Goal: Task Accomplishment & Management: Manage account settings

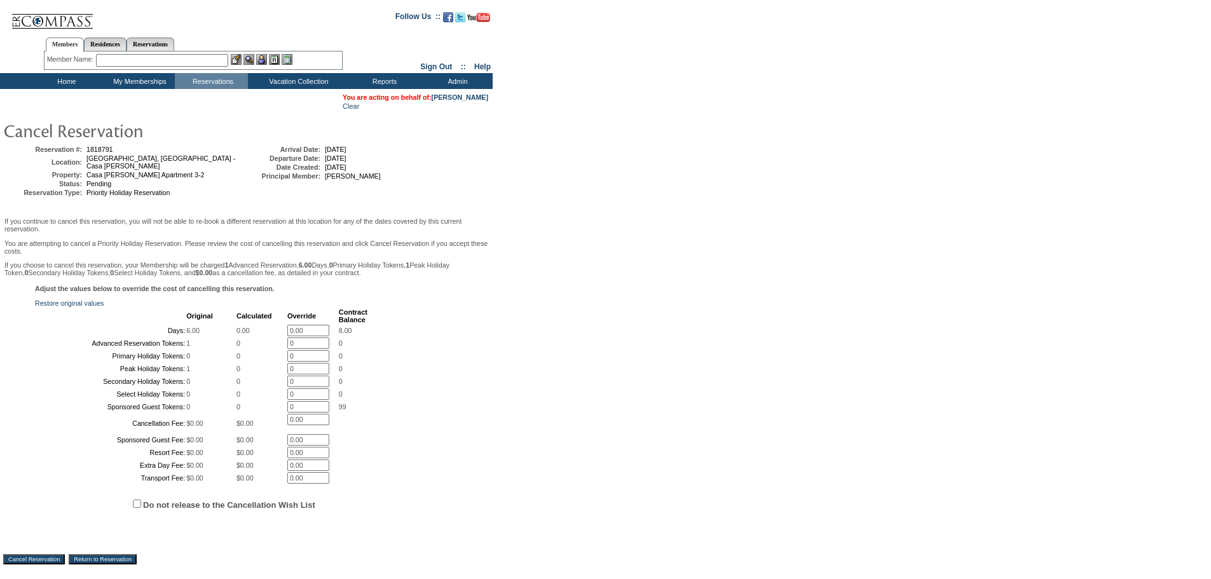
drag, startPoint x: 653, startPoint y: 412, endPoint x: 612, endPoint y: 402, distance: 42.4
click at [659, 426] on form "Follow Us ::" at bounding box center [603, 325] width 1207 height 644
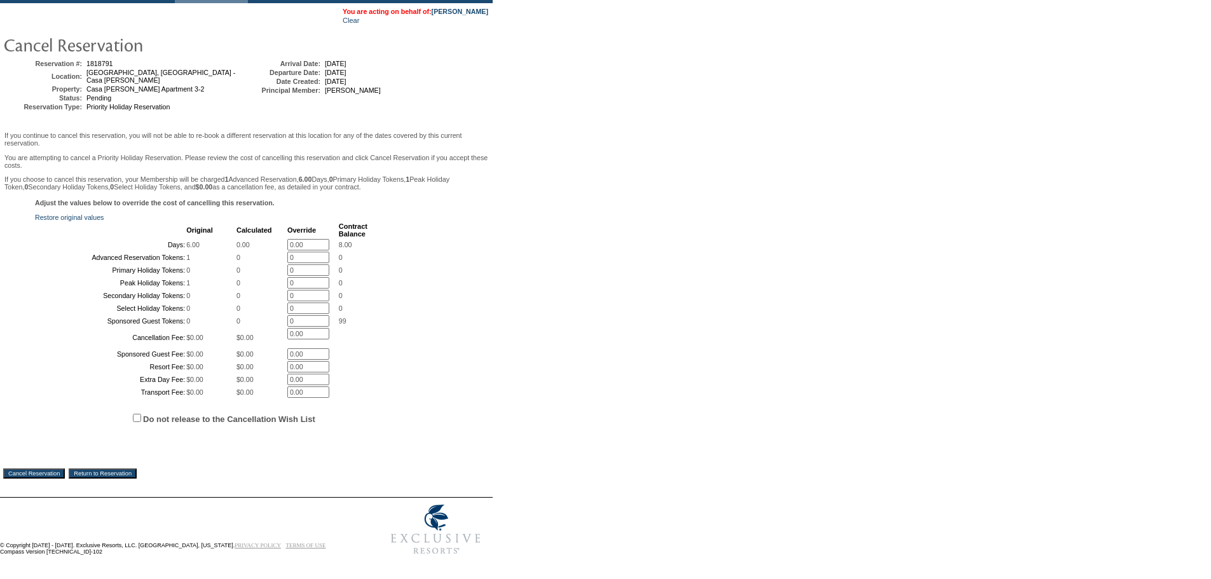
scroll to position [191, 0]
click at [132, 417] on span "Do not release to the Cancellation Wish List" at bounding box center [262, 418] width 455 height 38
click at [137, 414] on input "Do not release to the Cancellation Wish List" at bounding box center [137, 418] width 8 height 8
checkbox input "true"
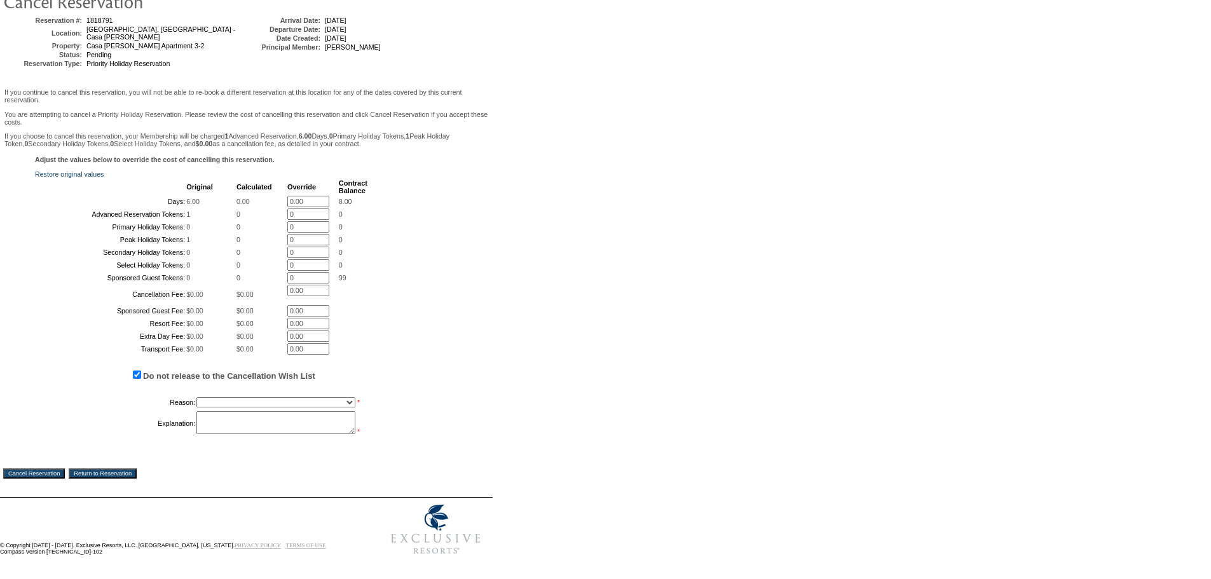
click at [217, 408] on select "Creating Continuous Stay Days Booked After Cancellation Experiential / Hotel / …" at bounding box center [275, 402] width 159 height 10
select select "1026"
click at [196, 408] on select "Creating Continuous Stay Days Booked After Cancellation Experiential / Hotel / …" at bounding box center [275, 402] width 159 height 10
click at [240, 434] on textarea at bounding box center [275, 422] width 159 height 23
type textarea "Working through options"
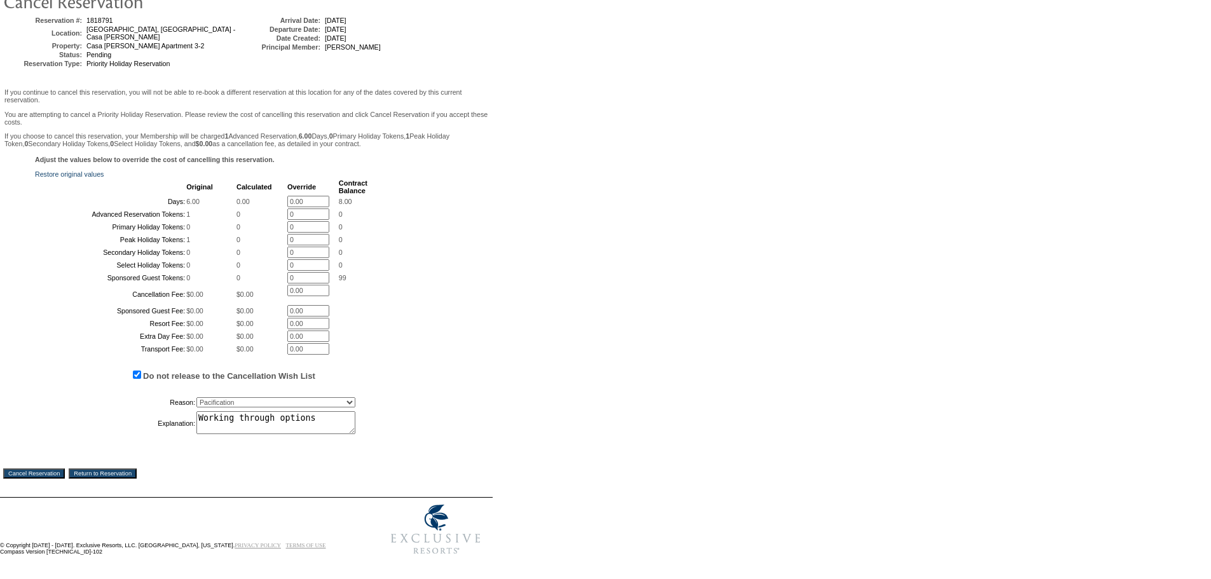
click at [17, 479] on input "Cancel Reservation" at bounding box center [34, 474] width 62 height 10
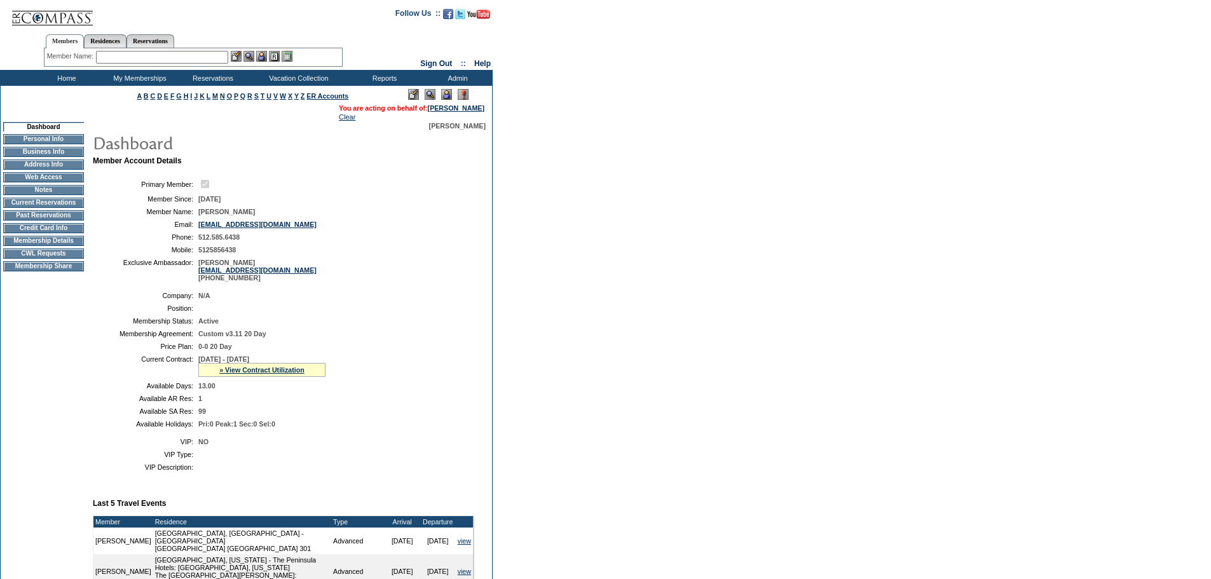
click at [636, 118] on form "Follow Us ::" at bounding box center [605, 441] width 1211 height 882
click at [639, 184] on form "Follow Us ::" at bounding box center [605, 441] width 1211 height 882
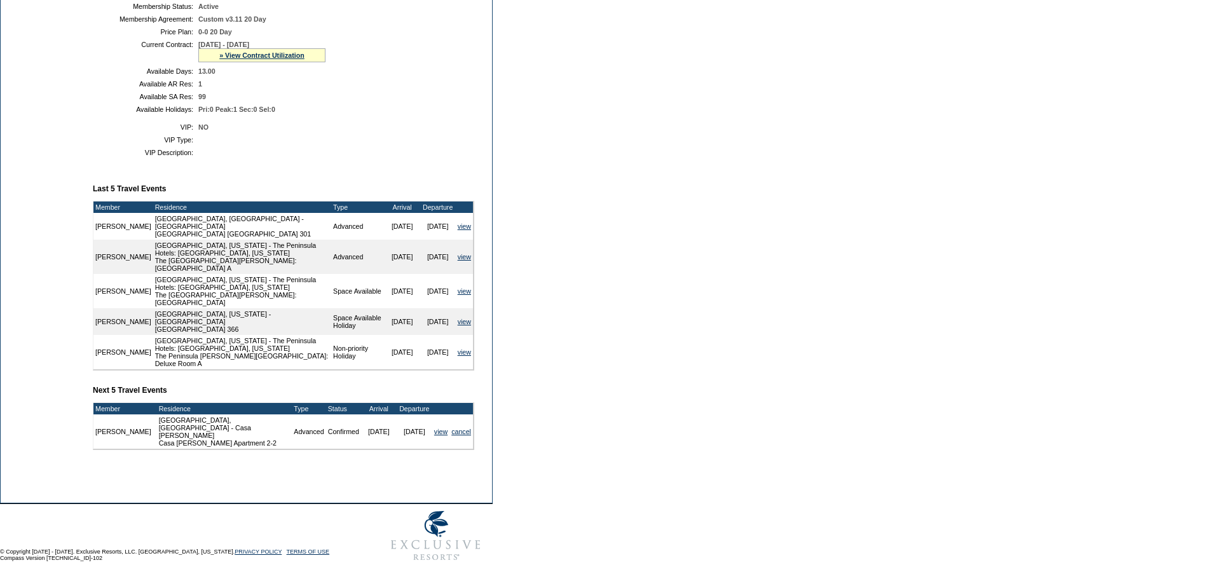
click at [614, 440] on form "Follow Us ::" at bounding box center [605, 126] width 1211 height 882
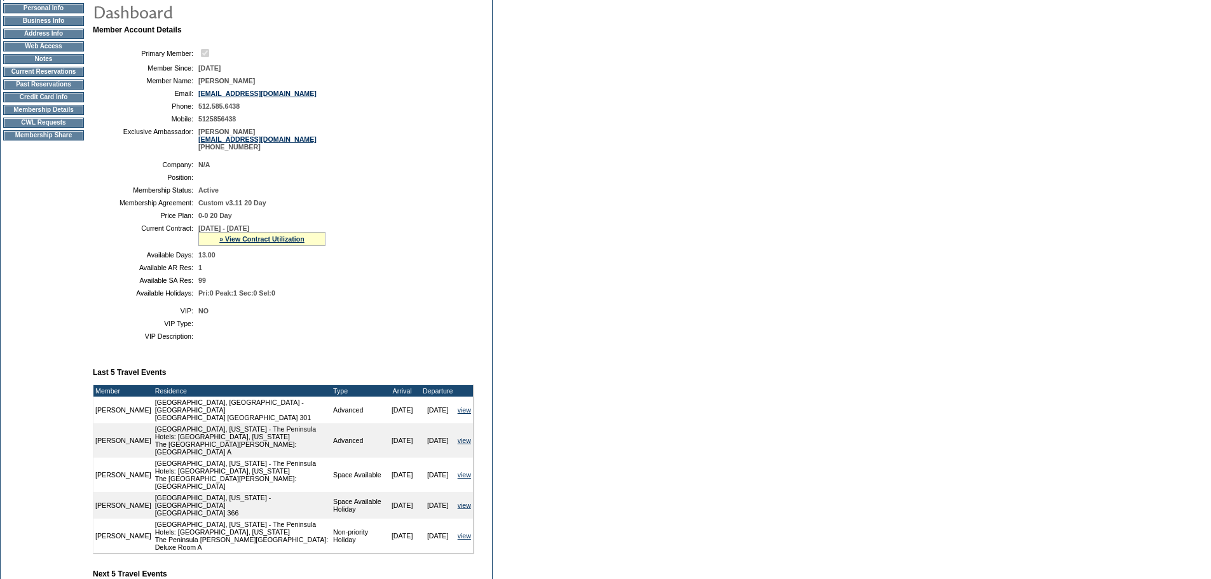
scroll to position [124, 0]
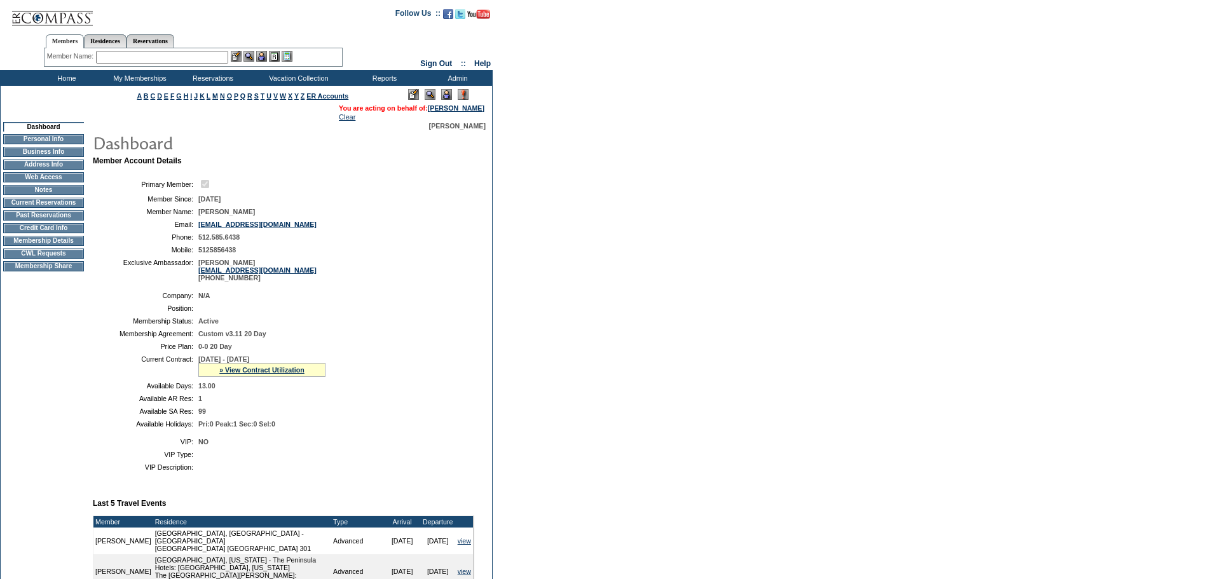
scroll to position [318, 0]
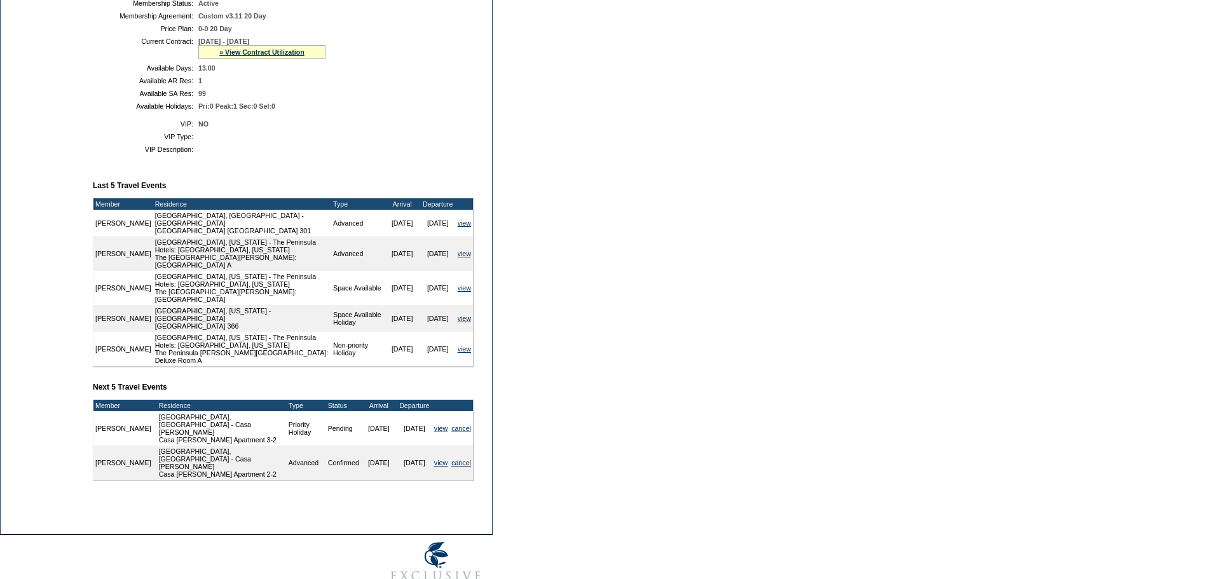
drag, startPoint x: 841, startPoint y: 205, endPoint x: 635, endPoint y: 385, distance: 273.0
click at [840, 205] on form "Follow Us ::" at bounding box center [605, 140] width 1211 height 917
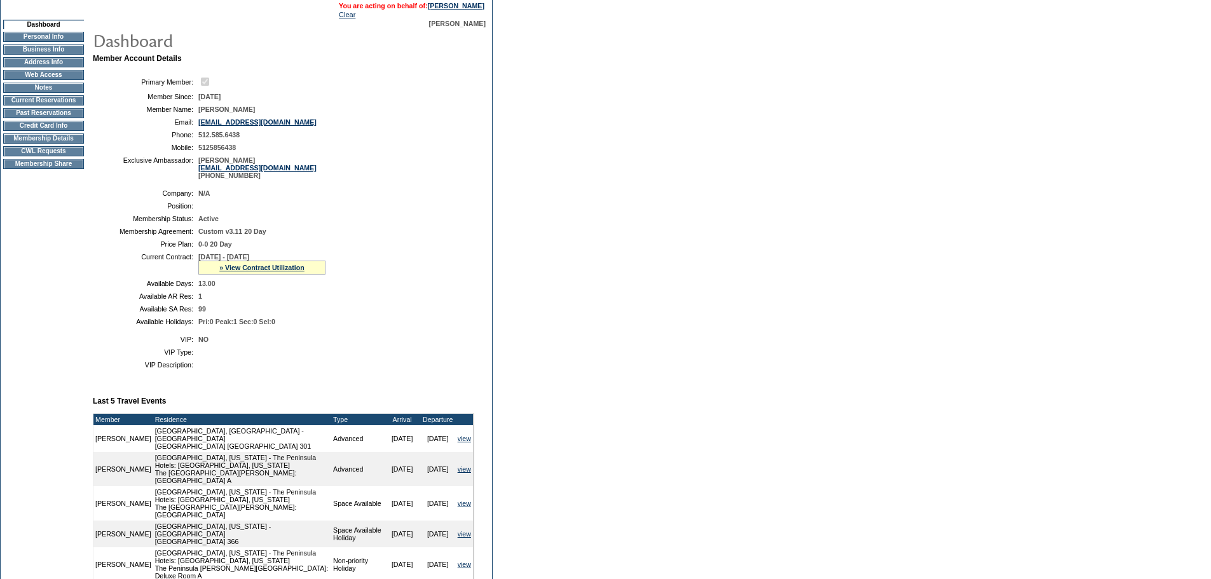
scroll to position [0, 0]
